Goal: Transaction & Acquisition: Purchase product/service

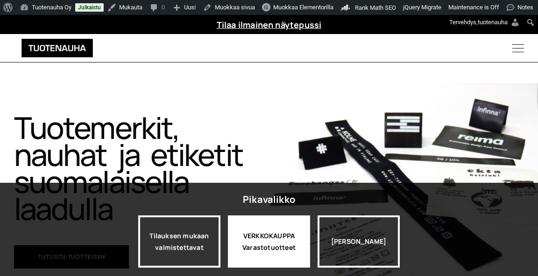
click at [260, 233] on div "VERKKOKAUPPA Varastotuotteet" at bounding box center [269, 242] width 82 height 52
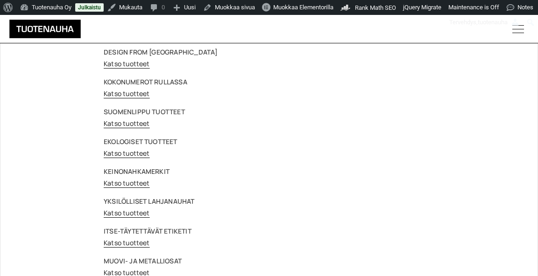
scroll to position [95, 0]
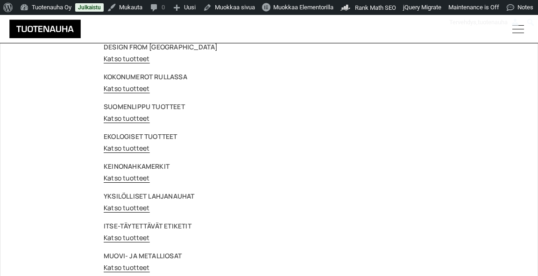
click at [126, 237] on link "Katso tuotteet" at bounding box center [127, 237] width 46 height 9
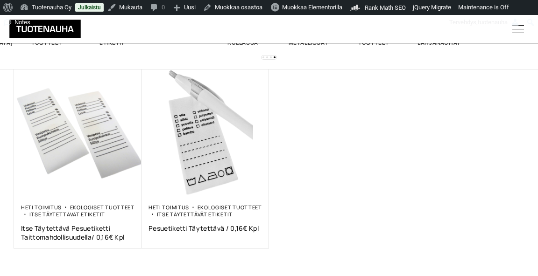
scroll to position [186, 0]
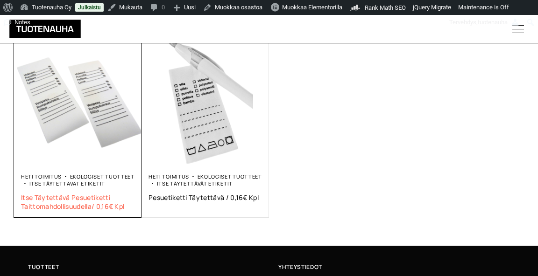
click at [73, 195] on span "Itse täytettävä pesuetiketti taittomahdollisuudella/ 0,16€ kpl" at bounding box center [77, 202] width 113 height 18
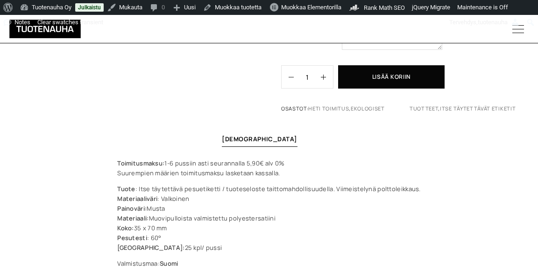
scroll to position [238, 0]
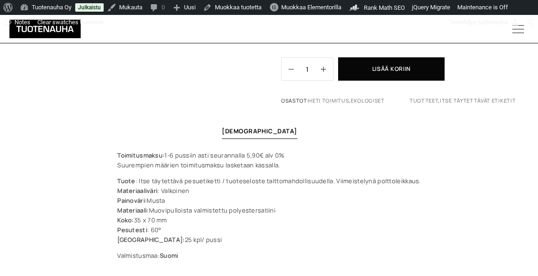
drag, startPoint x: 172, startPoint y: 213, endPoint x: 117, endPoint y: 212, distance: 55.6
click at [117, 212] on div "Toimitusmaksu: 1-6 pussiin asti seurannalla 5,90€ alv 0% Suurempien määrien toi…" at bounding box center [269, 206] width 322 height 110
copy p "Koko: 35 x 70 mm"
click at [104, 218] on div "Toimitusmaksu: 1-6 pussiin asti seurannalla 5,90€ alv 0% Suurempien määrien toi…" at bounding box center [269, 206] width 538 height 110
click at [178, 216] on p "Tuote : Itse täytettävä pesuetiketti / tuoteseloste taittomahdollisuudella. Vii…" at bounding box center [268, 210] width 303 height 69
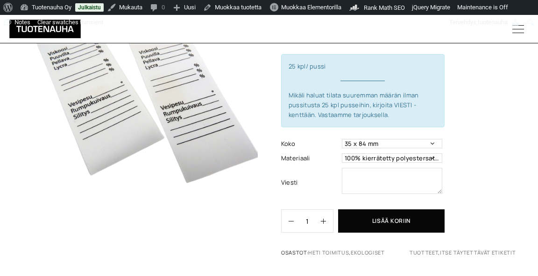
scroll to position [89, 0]
